Goal: Task Accomplishment & Management: Manage account settings

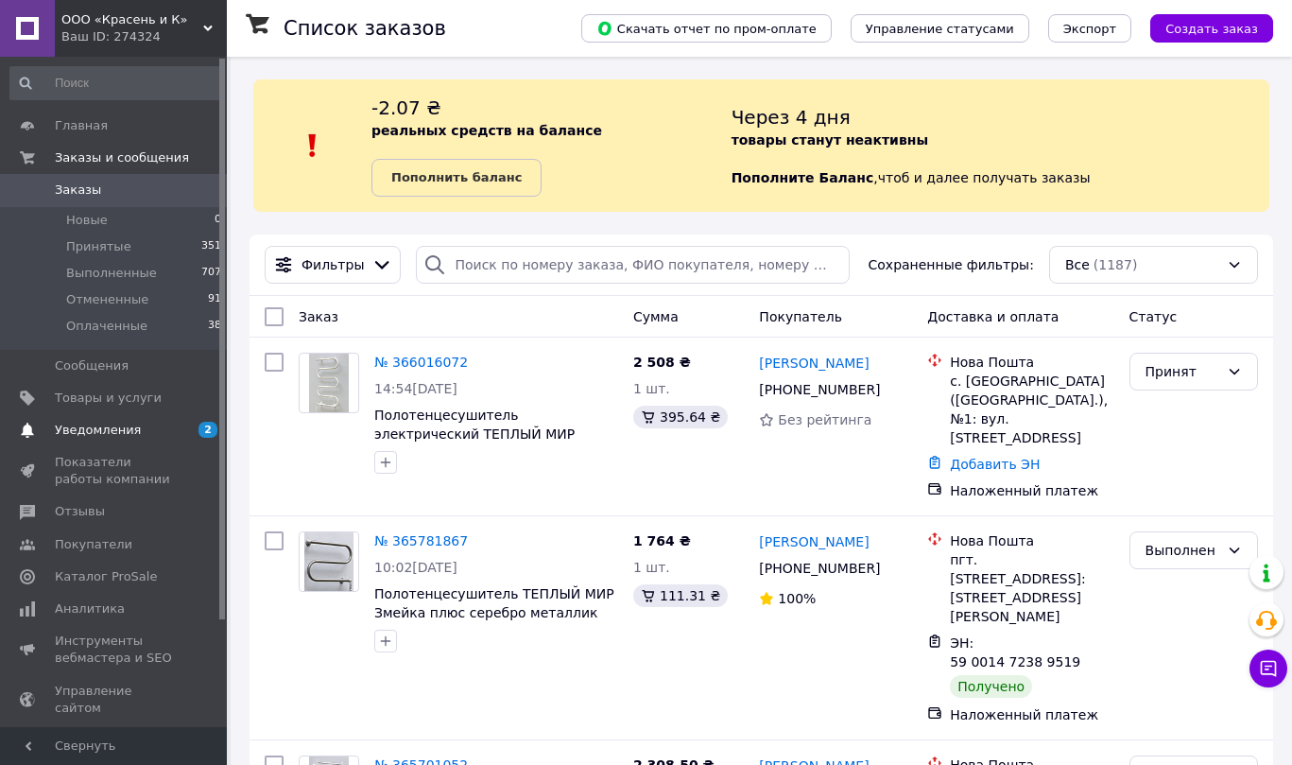
click at [157, 428] on span "Уведомления" at bounding box center [115, 430] width 120 height 17
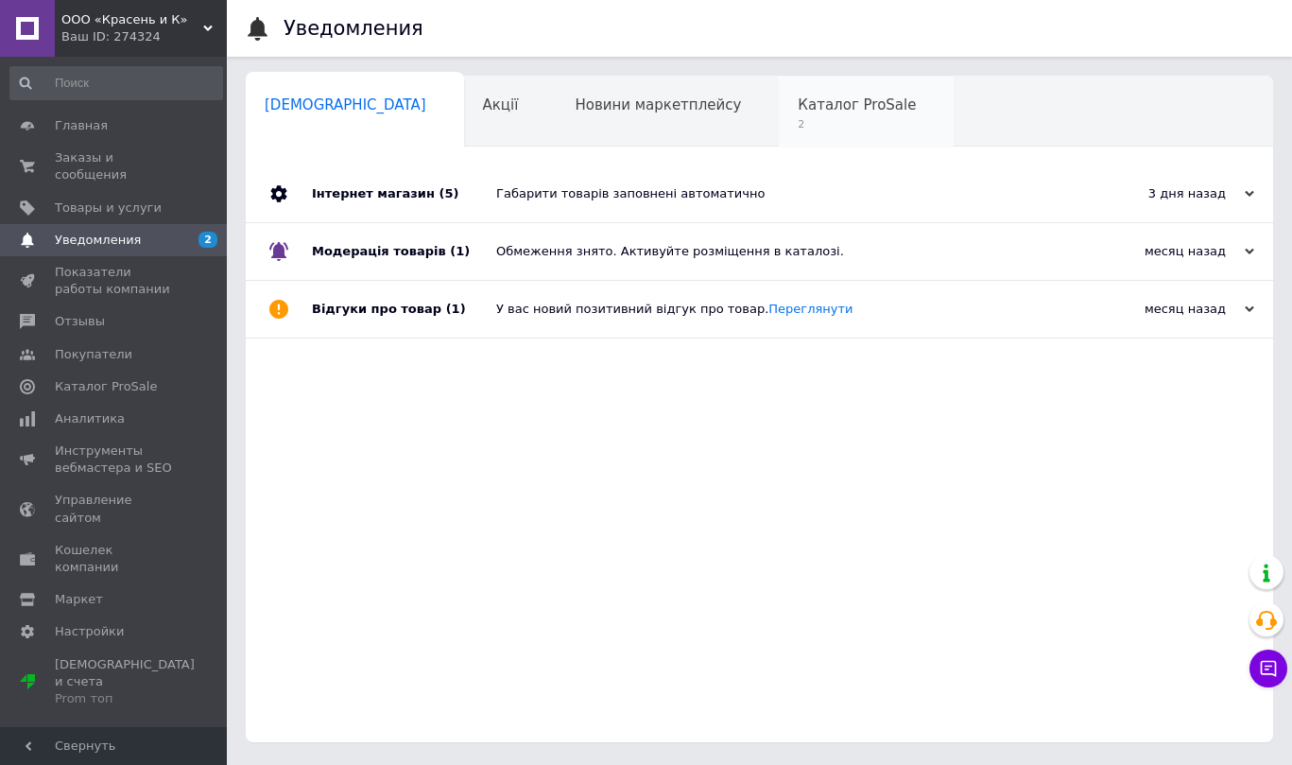
click at [798, 123] on span "2" at bounding box center [857, 124] width 118 height 14
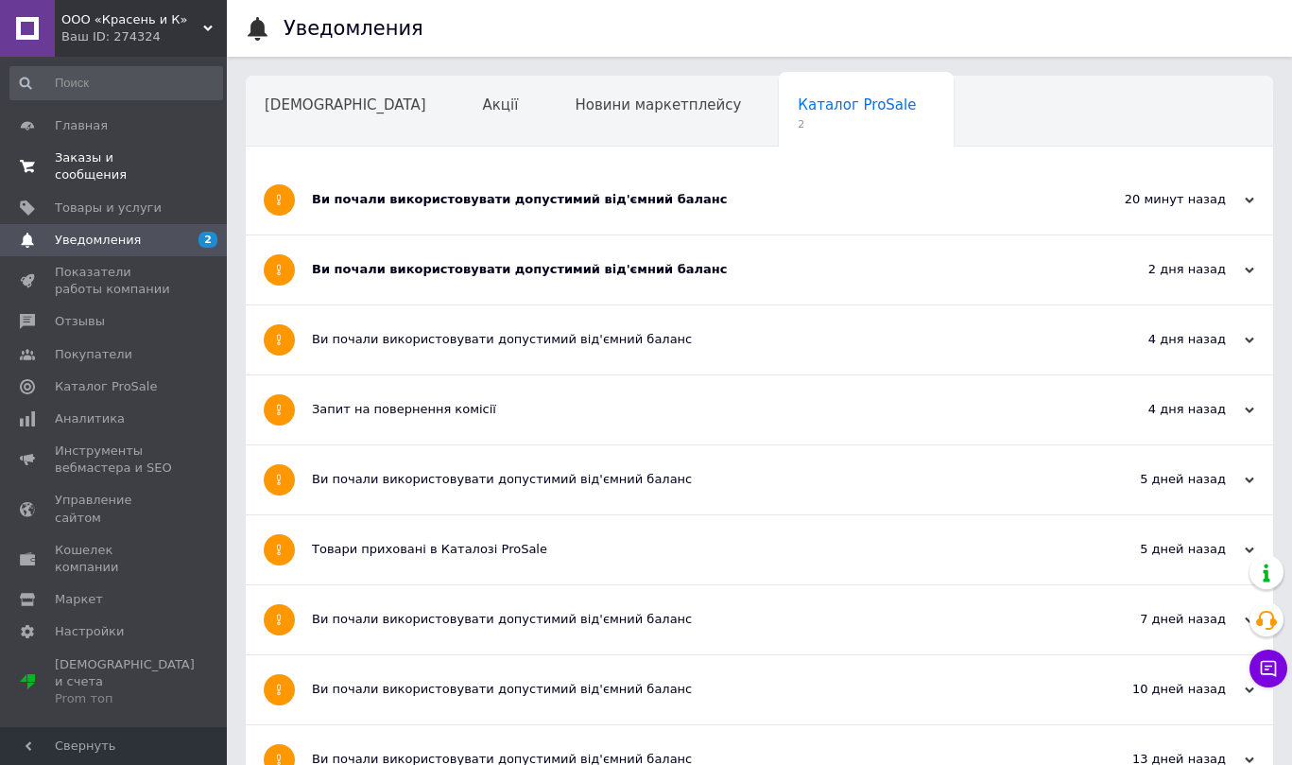
click at [105, 159] on span "Заказы и сообщения" at bounding box center [115, 166] width 120 height 34
